Goal: Task Accomplishment & Management: Manage account settings

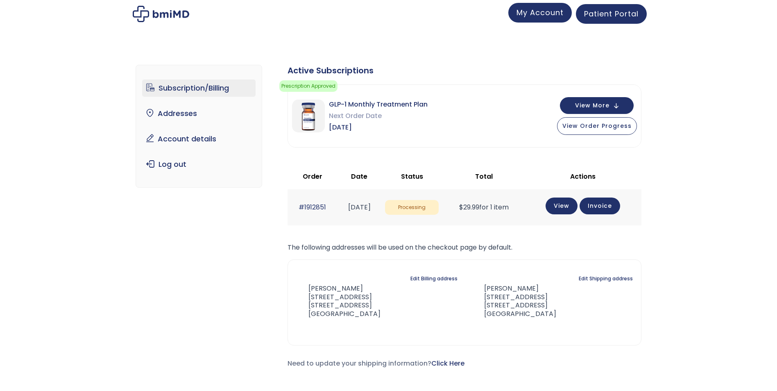
click at [541, 14] on span "My Account" at bounding box center [540, 12] width 47 height 10
click at [207, 140] on link "Account details" at bounding box center [199, 138] width 114 height 17
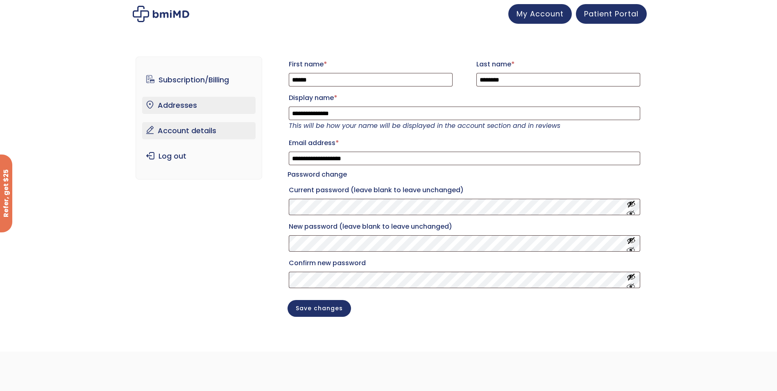
click at [183, 102] on link "Addresses" at bounding box center [199, 105] width 114 height 17
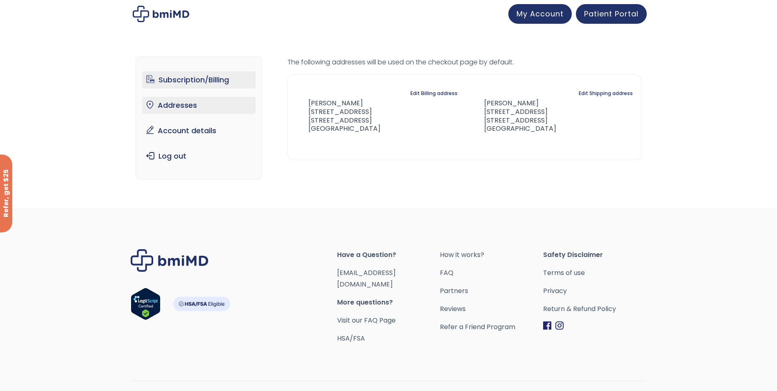
click at [175, 80] on link "Subscription/Billing" at bounding box center [199, 79] width 114 height 17
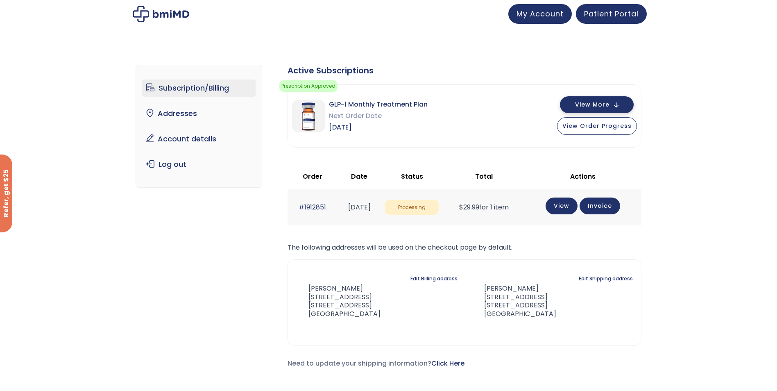
click at [618, 105] on button "View More" at bounding box center [597, 104] width 74 height 17
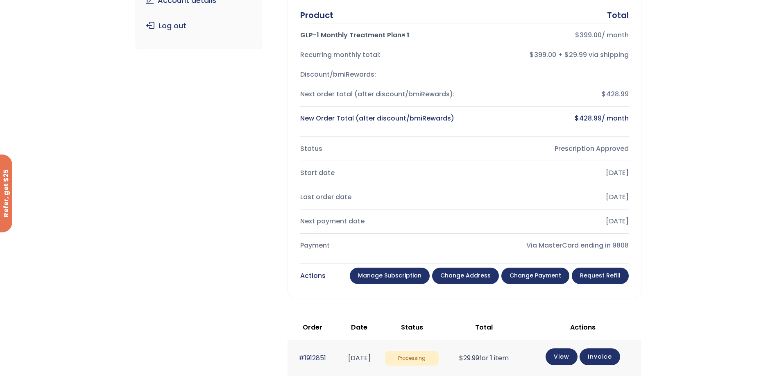
scroll to position [164, 0]
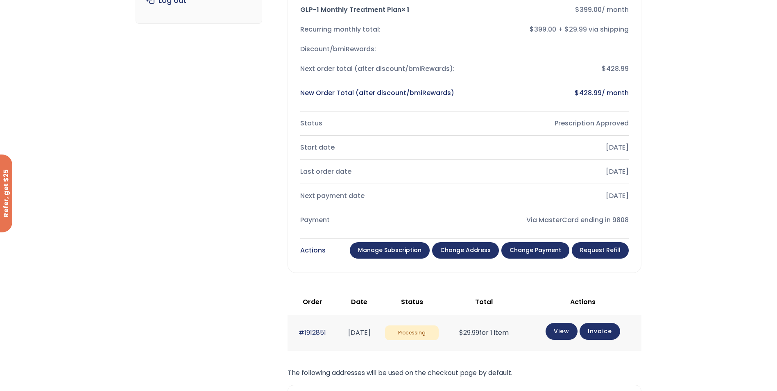
click at [393, 252] on link "Manage Subscription" at bounding box center [390, 250] width 80 height 16
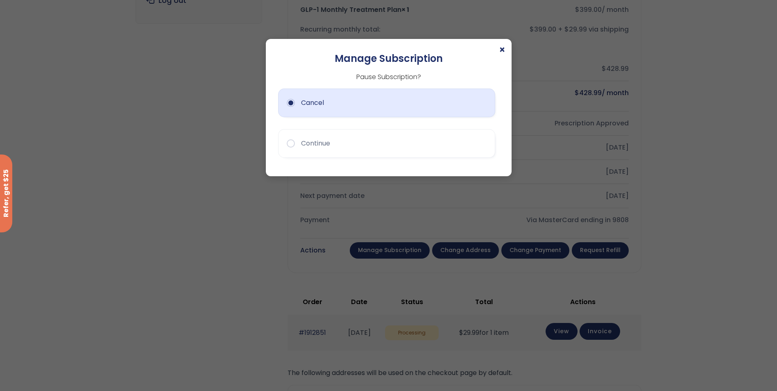
click at [290, 102] on button "Cancel" at bounding box center [386, 103] width 217 height 29
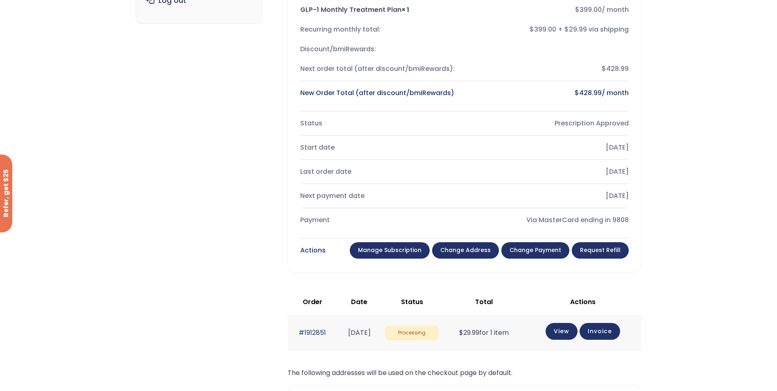
click at [395, 249] on link "Manage Subscription" at bounding box center [390, 250] width 80 height 16
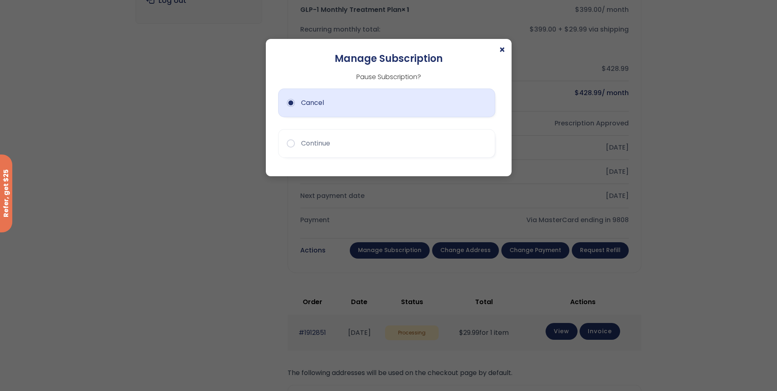
click at [354, 105] on button "Cancel" at bounding box center [386, 103] width 217 height 29
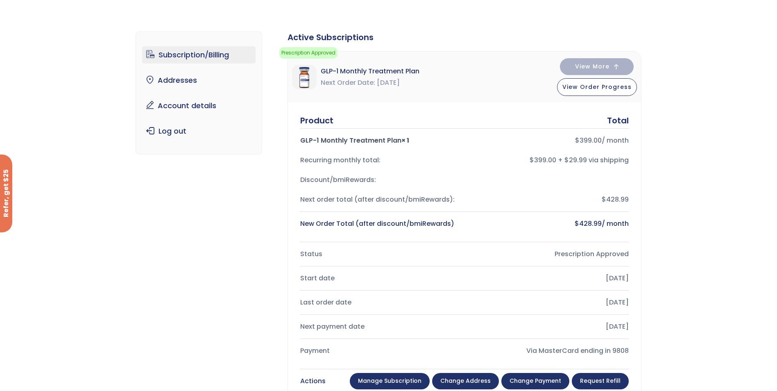
scroll to position [0, 0]
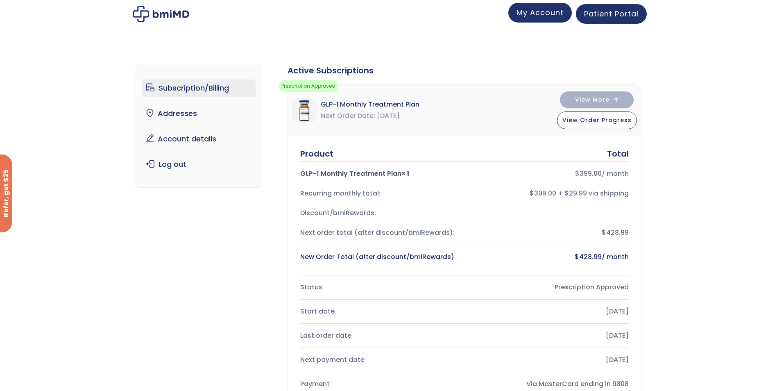
click at [536, 12] on span "My Account" at bounding box center [540, 12] width 47 height 10
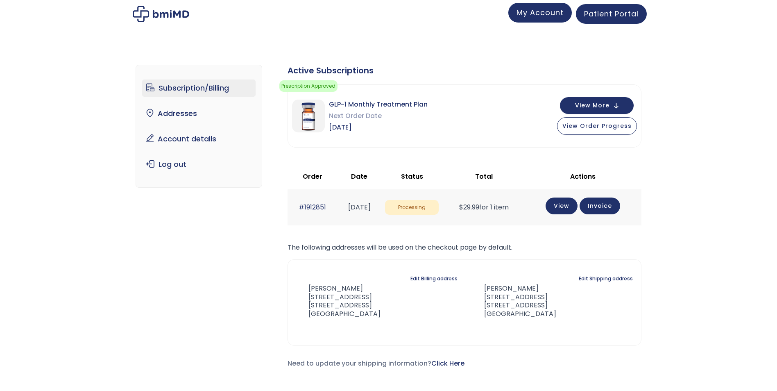
click at [550, 15] on span "My Account" at bounding box center [540, 12] width 47 height 10
click at [618, 105] on button "View More" at bounding box center [597, 104] width 74 height 17
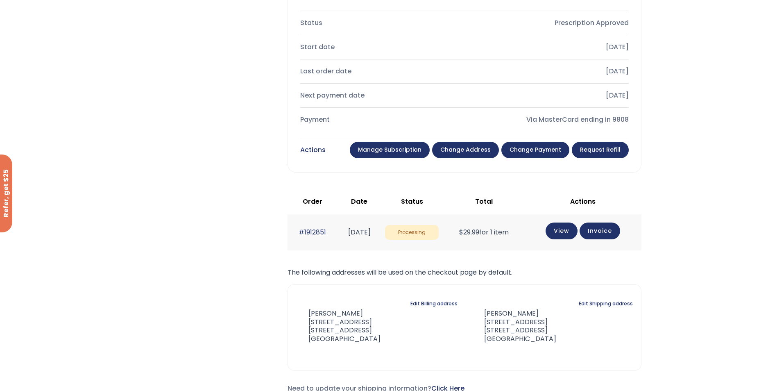
scroll to position [287, 0]
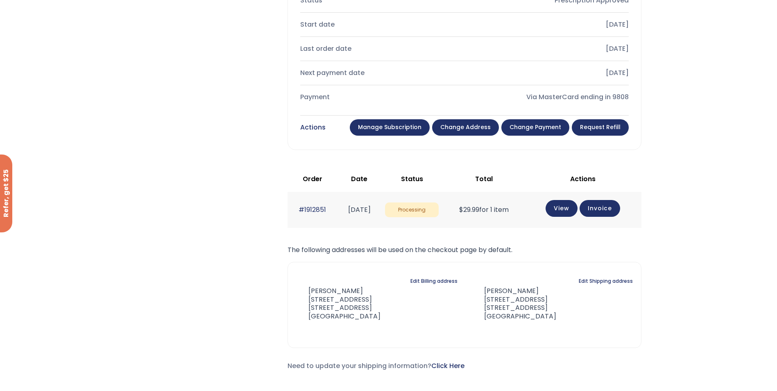
click at [396, 129] on link "Manage Subscription" at bounding box center [390, 127] width 80 height 16
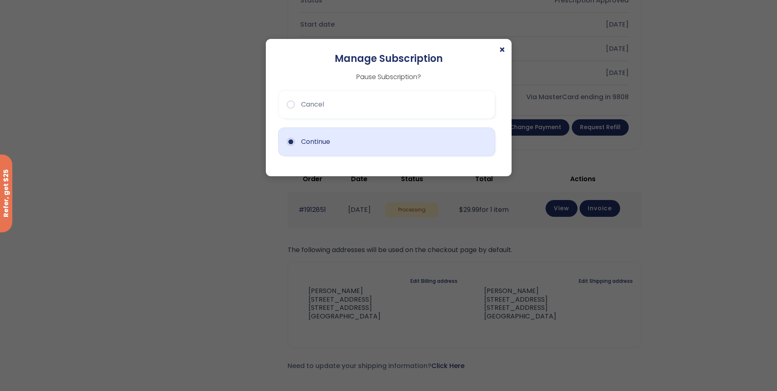
click at [291, 142] on button "Continue" at bounding box center [386, 141] width 217 height 29
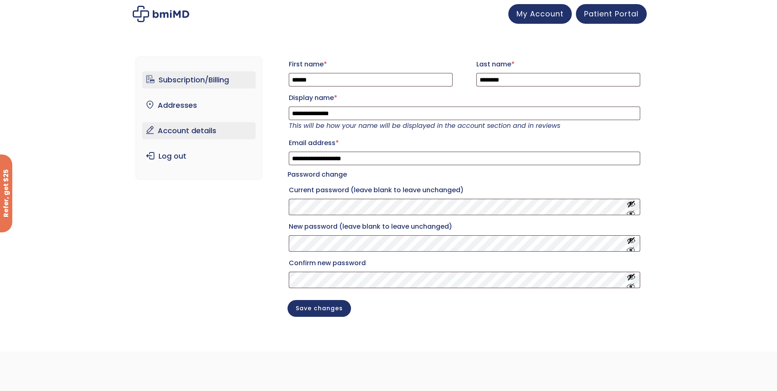
click at [183, 76] on link "Subscription/Billing" at bounding box center [199, 79] width 114 height 17
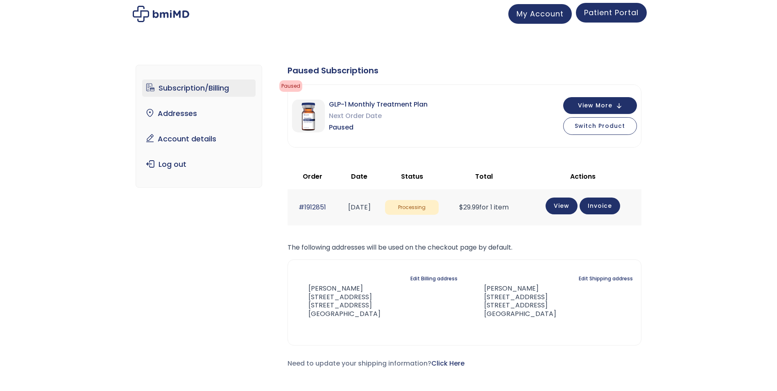
click at [614, 13] on span "Patient Portal" at bounding box center [611, 12] width 55 height 10
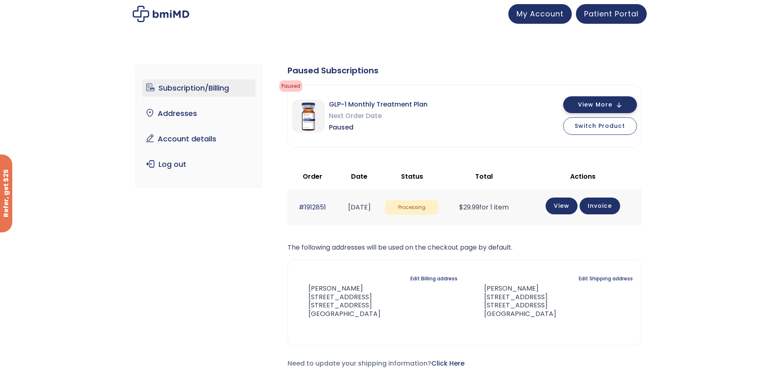
click at [620, 105] on button "View More" at bounding box center [601, 104] width 74 height 17
